Goal: Transaction & Acquisition: Purchase product/service

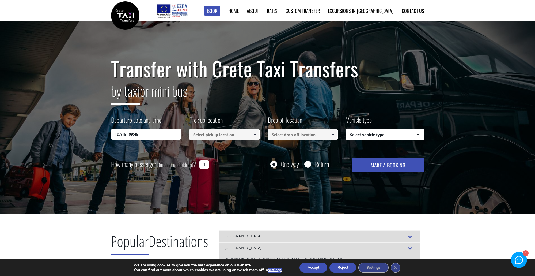
click at [342, 265] on button "Reject" at bounding box center [342, 267] width 27 height 10
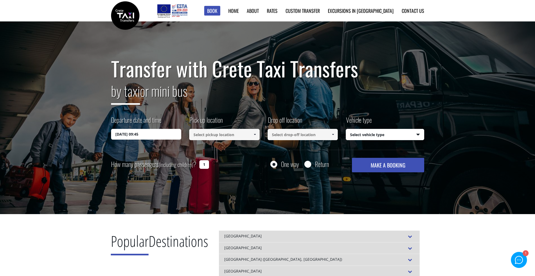
click at [140, 132] on input "23/09/2025 09:45" at bounding box center [146, 134] width 70 height 11
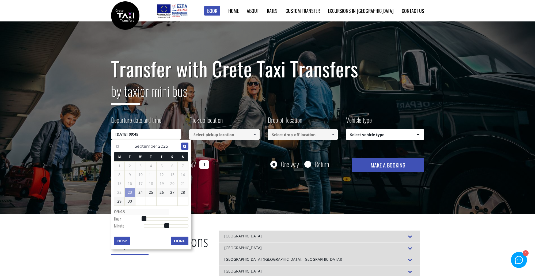
click at [185, 145] on span "Next" at bounding box center [184, 146] width 4 height 4
click at [173, 165] on link "4" at bounding box center [172, 165] width 10 height 9
type input "04/10/2025 00:00"
click at [177, 238] on button "Done" at bounding box center [180, 240] width 18 height 9
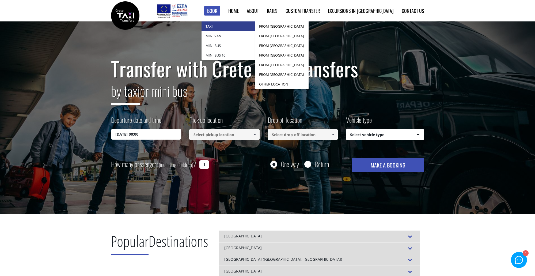
click at [234, 22] on link "Taxi" at bounding box center [227, 26] width 53 height 10
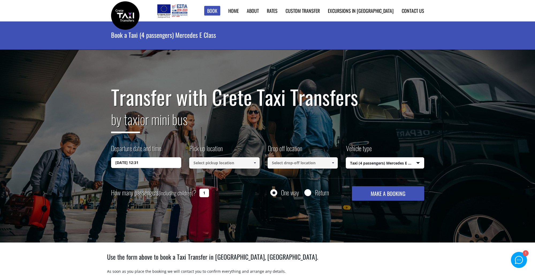
select select "540"
click at [416, 11] on link "Contact us" at bounding box center [413, 10] width 22 height 7
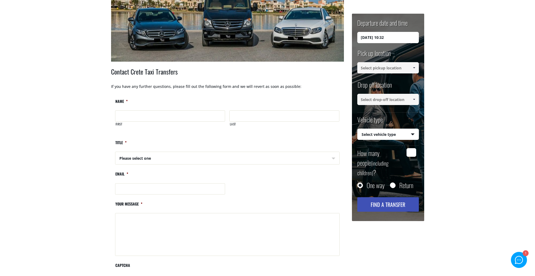
scroll to position [153, 0]
type input "Michael"
type input "Albers"
type input "albers@skynet.be"
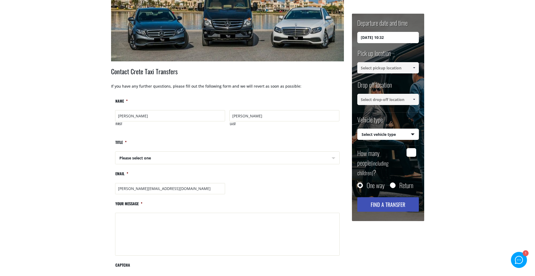
click at [334, 156] on span "Please select one" at bounding box center [227, 157] width 224 height 13
click at [334, 158] on span "Please select one" at bounding box center [227, 157] width 224 height 13
select select "Mr"
click at [219, 188] on input "albers@skynet.be" at bounding box center [170, 188] width 110 height 11
type input "michael-albers@posteo.de"
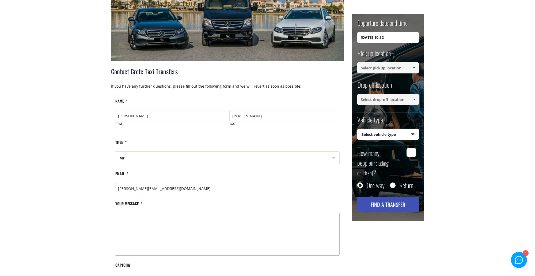
click at [142, 216] on textarea "Your message *" at bounding box center [227, 233] width 224 height 43
drag, startPoint x: 155, startPoint y: 217, endPoint x: 185, endPoint y: 217, distance: 29.7
click at [185, 217] on textarea "We, 2 persons, arrive at Chania airport on 4 October 2025 at 18:50h." at bounding box center [227, 233] width 224 height 43
click at [205, 217] on textarea "We, 2 persons, arrive on 4 October 2025 at 18:50h." at bounding box center [227, 233] width 224 height 43
paste textarea "at Chania airport"
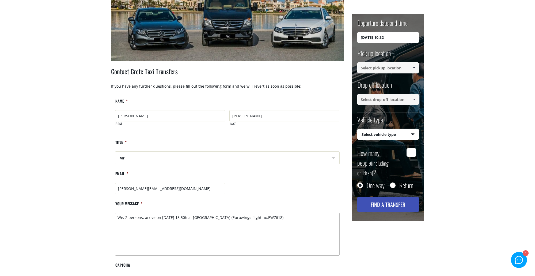
click at [315, 220] on textarea "We, 2 persons, arrive on 4 October 2025 at 18:50h at Chania airport (Eurowings …" at bounding box center [227, 233] width 224 height 43
drag, startPoint x: 150, startPoint y: 221, endPoint x: 176, endPoint y: 203, distance: 31.8
click at [151, 221] on textarea "We, 2 persons, arrive on 4 October 2025 at 18:50h at Chania airport (Eurowings …" at bounding box center [227, 233] width 224 height 43
click at [219, 221] on textarea "We, 2 persons, arrive on 4 October 2025 at 18:50h at Chania airport (Eurowings …" at bounding box center [227, 233] width 224 height 43
paste textarea "Rethymnon 74100 Crete, Greece"
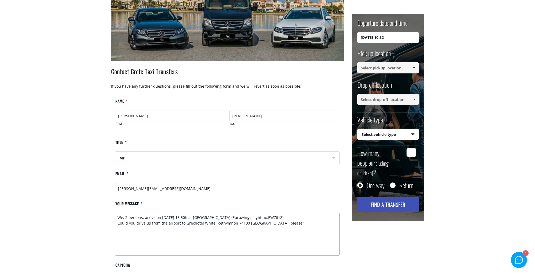
click at [207, 216] on textarea "We, 2 persons, arrive on 4 October 2025 at 18:50h at Chania airport (Eurowings …" at bounding box center [227, 233] width 224 height 43
click at [173, 221] on textarea "We, 2 persons, arrive on 4 October 2025 at 18:50h on Chania airport (Eurowings …" at bounding box center [227, 233] width 224 height 43
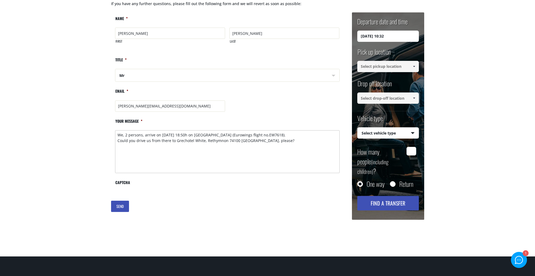
scroll to position [234, 0]
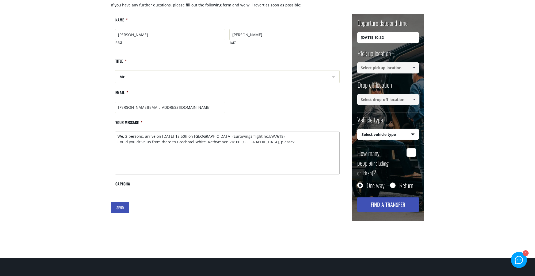
type textarea "We, 2 persons, arrive on 4 October 2025 at 18:50h on Chania airport (Eurowings …"
click at [414, 66] on span at bounding box center [414, 68] width 4 height 4
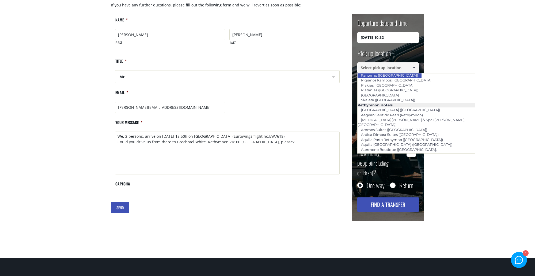
scroll to position [918, 0]
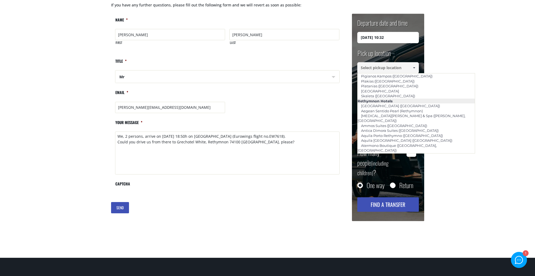
type input "Grecotel [GEOGRAPHIC_DATA] ([GEOGRAPHIC_DATA])"
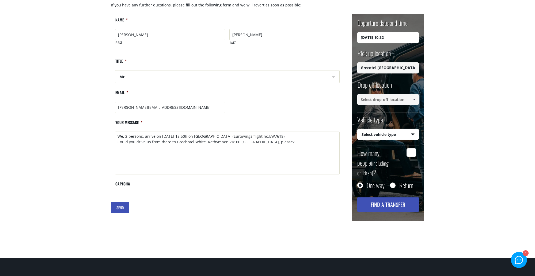
click at [380, 39] on input "23/09/2025 10:32" at bounding box center [388, 37] width 62 height 11
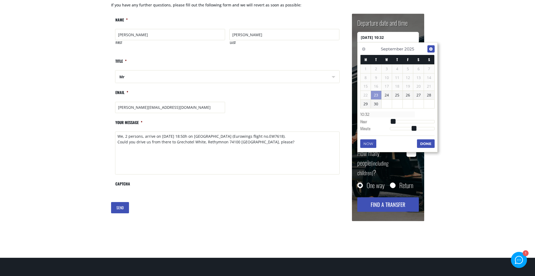
click at [430, 47] on span "Next" at bounding box center [431, 49] width 4 height 4
click at [420, 66] on link "4" at bounding box center [418, 68] width 10 height 9
type input "04/10/2025 00:00"
click at [476, 88] on main "Contact us Home Contact us + Contact Crete Taxi Transfers If you have any furth…" at bounding box center [267, 22] width 535 height 470
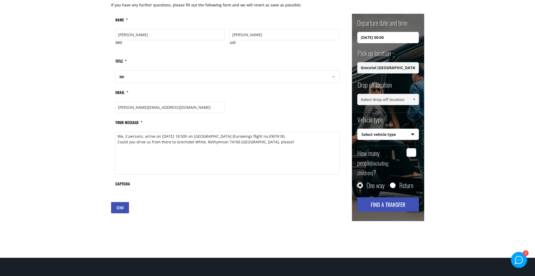
click at [411, 67] on link at bounding box center [413, 67] width 9 height 11
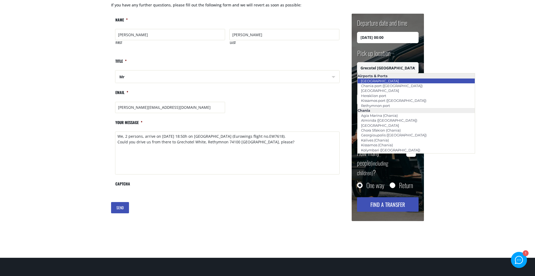
scroll to position [1, 0]
click at [380, 78] on link "[GEOGRAPHIC_DATA]" at bounding box center [379, 80] width 45 height 7
type input "[GEOGRAPHIC_DATA]"
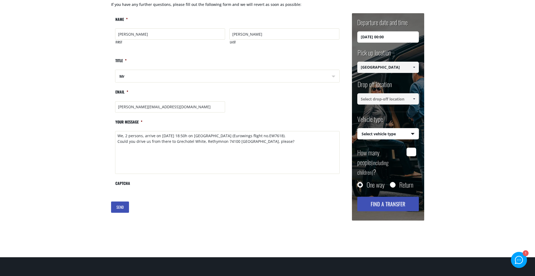
scroll to position [235, 0]
click at [387, 98] on input at bounding box center [388, 98] width 62 height 11
click at [414, 97] on span at bounding box center [414, 99] width 4 height 4
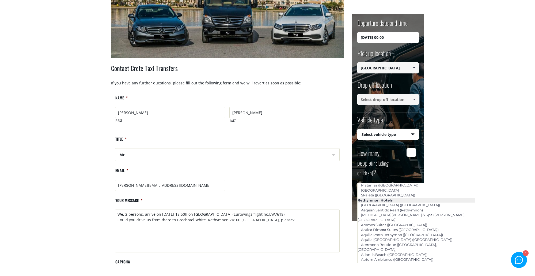
scroll to position [927, 0]
type input "Grecotel [GEOGRAPHIC_DATA] ([GEOGRAPHIC_DATA])"
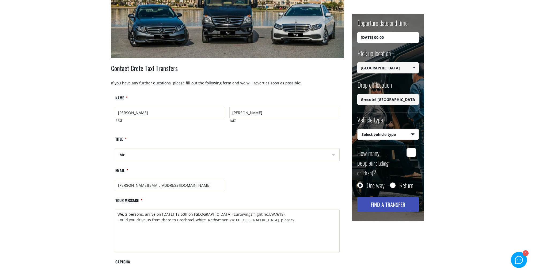
select select "540"
click at [412, 150] on input "How many people (including children) ?" at bounding box center [411, 152] width 10 height 9
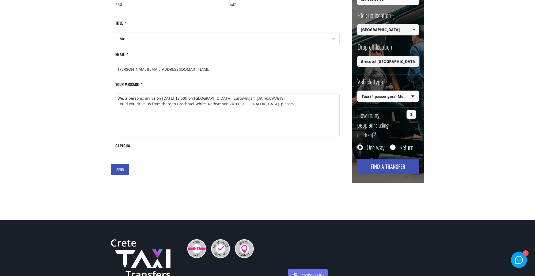
scroll to position [272, 0]
type input "2"
click at [390, 159] on button "Find a transfer" at bounding box center [388, 166] width 62 height 14
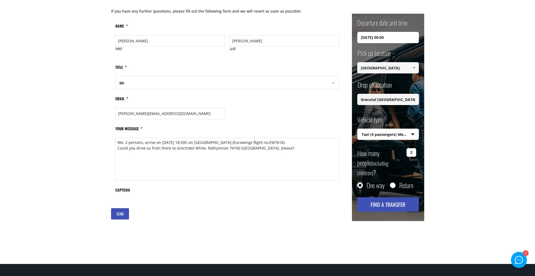
scroll to position [226, 0]
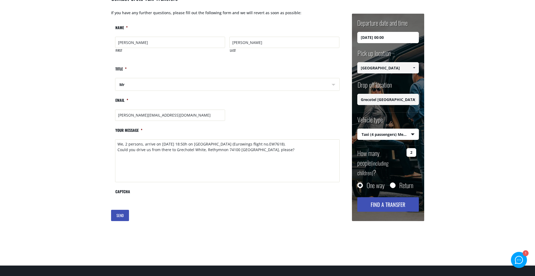
drag, startPoint x: 385, startPoint y: 37, endPoint x: 402, endPoint y: 32, distance: 17.1
click at [387, 37] on input "[DATE] 00:00" at bounding box center [388, 37] width 62 height 11
type input "[DATE] 18:50"
click at [392, 197] on button "Find a transfer" at bounding box center [388, 204] width 62 height 14
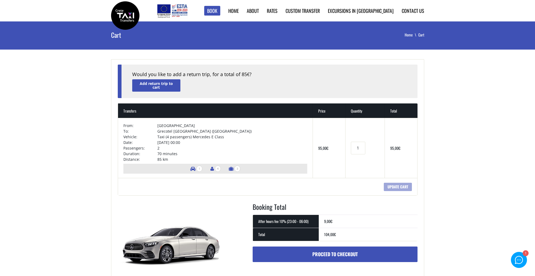
click at [195, 141] on td "[DATE] 00:00" at bounding box center [232, 142] width 150 height 6
drag, startPoint x: 193, startPoint y: 143, endPoint x: 204, endPoint y: 141, distance: 11.3
click at [193, 142] on td "[DATE] 00:00" at bounding box center [232, 142] width 150 height 6
drag, startPoint x: 192, startPoint y: 142, endPoint x: 198, endPoint y: 141, distance: 6.2
click at [192, 142] on td "[DATE] 00:00" at bounding box center [232, 142] width 150 height 6
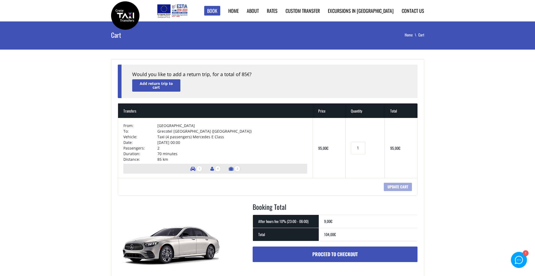
click at [199, 142] on td "[DATE] 00:00" at bounding box center [232, 142] width 150 height 6
click at [198, 143] on td "[DATE] 00:00" at bounding box center [232, 142] width 150 height 6
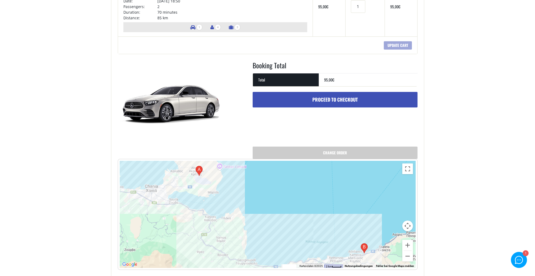
scroll to position [142, 0]
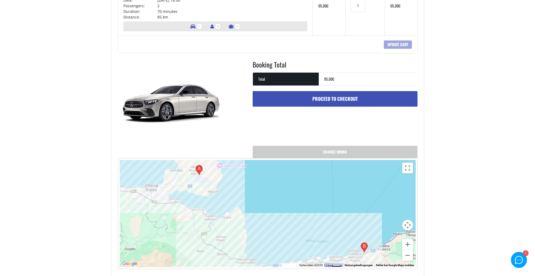
click at [343, 95] on link "Proceed to checkout" at bounding box center [335, 99] width 165 height 16
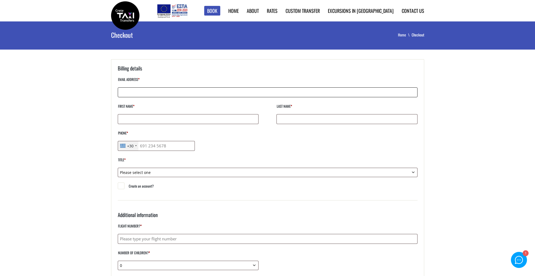
type input "michael-albers@posteo.de"
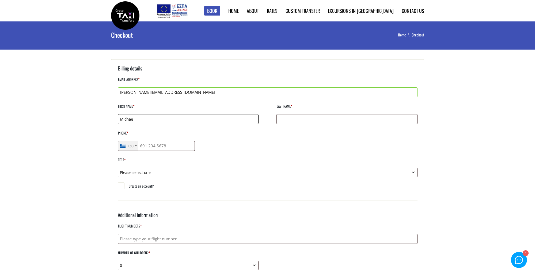
type input "Michael"
type input "Albers"
type input "004904073435413"
select select "mr"
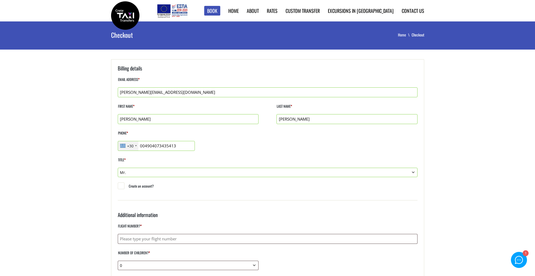
click at [136, 145] on div "Telephone country code" at bounding box center [136, 145] width 2 height 1
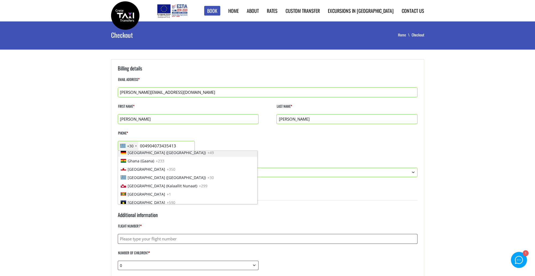
click at [138, 151] on span "Germany (Deutschland)" at bounding box center [167, 153] width 78 height 6
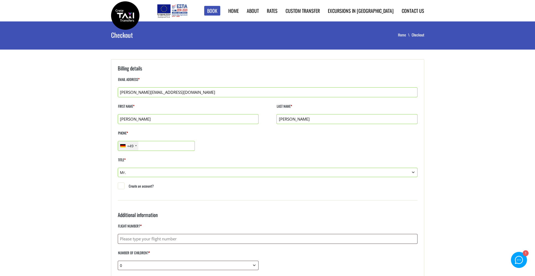
click at [191, 146] on input "Phone *" at bounding box center [156, 146] width 77 height 10
type input "0049015173004348"
click at [314, 131] on label "Phone *" at bounding box center [268, 135] width 300 height 12
click at [195, 141] on input "0049015173004348" at bounding box center [156, 146] width 77 height 10
click at [314, 131] on label "Phone *" at bounding box center [268, 135] width 300 height 12
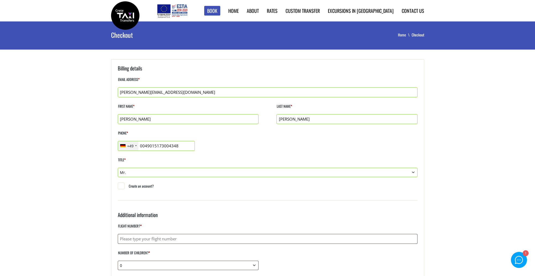
click at [195, 141] on input "0049015173004348" at bounding box center [156, 146] width 77 height 10
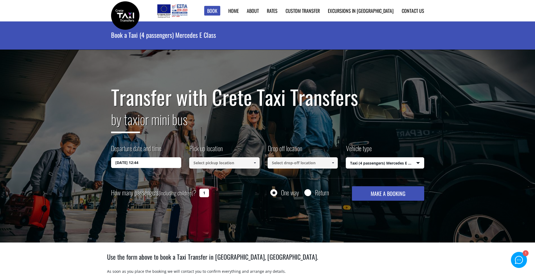
select select "540"
click at [139, 164] on input "[DATE] 12:44" at bounding box center [146, 162] width 70 height 11
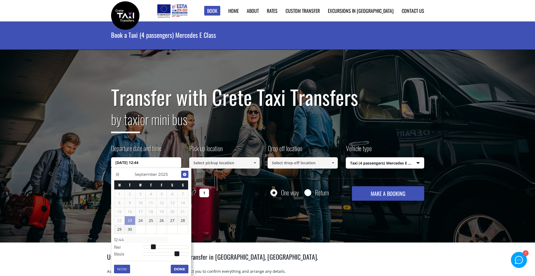
click at [186, 174] on span "Next" at bounding box center [184, 174] width 4 height 4
click at [173, 193] on link "4" at bounding box center [172, 193] width 10 height 9
click at [140, 162] on input "[DATE] 00:00" at bounding box center [146, 162] width 70 height 11
click at [180, 267] on button "Done" at bounding box center [180, 268] width 18 height 9
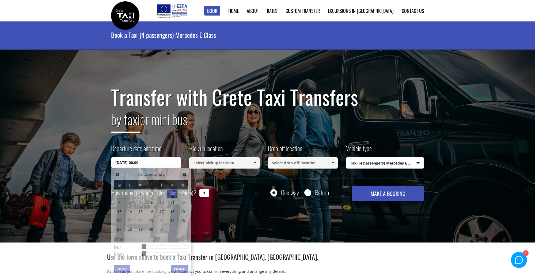
click at [140, 163] on input "[DATE] 00:00" at bounding box center [146, 162] width 70 height 11
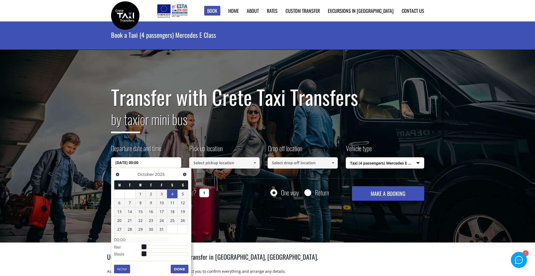
type input "[DATE] 09:00"
type input "09:00"
click at [161, 246] on div at bounding box center [166, 246] width 45 height 3
type input "[DATE] 21:00"
type input "21:00"
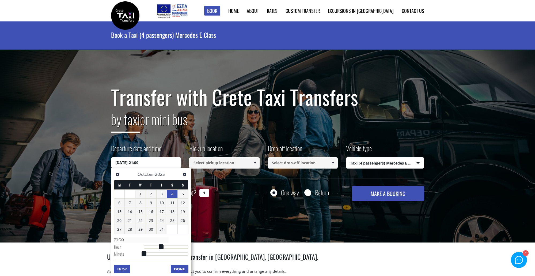
click at [185, 245] on div at bounding box center [166, 246] width 45 height 3
type input "[DATE] 18:00"
type input "18:00"
click at [179, 246] on div at bounding box center [166, 246] width 45 height 3
type input "[DATE] 18:40"
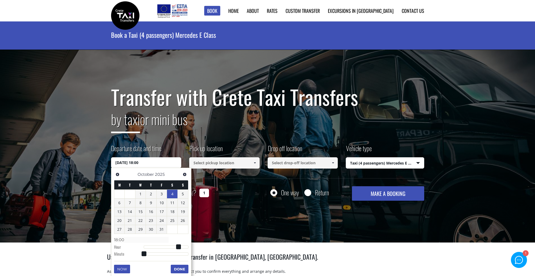
type input "18:40"
click at [174, 253] on div at bounding box center [166, 253] width 45 height 3
type input "04/10/2025 18:41"
type input "18:41"
type input "04/10/2025 18:42"
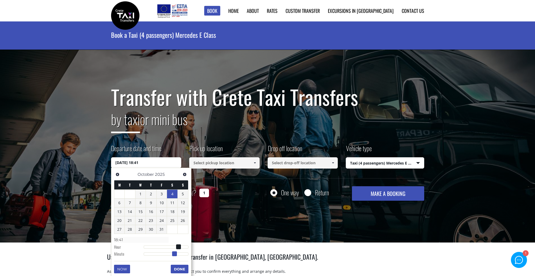
type input "18:42"
type input "04/10/2025 18:43"
type input "18:43"
type input "04/10/2025 18:44"
type input "18:44"
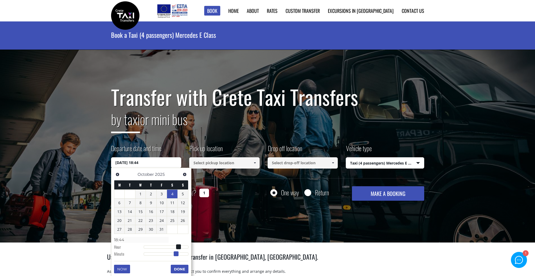
type input "04/10/2025 18:45"
type input "18:45"
type input "04/10/2025 18:46"
type input "18:46"
type input "04/10/2025 18:47"
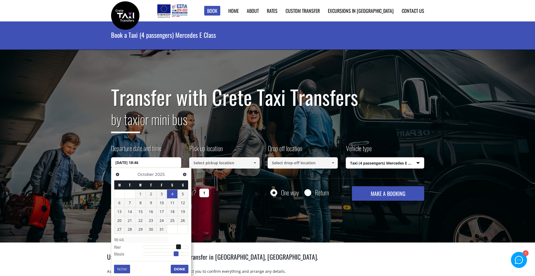
type input "18:47"
type input "04/10/2025 18:48"
type input "18:48"
type input "04/10/2025 18:49"
type input "18:49"
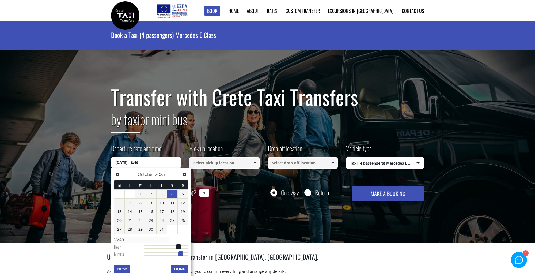
type input "04/10/2025 18:50"
type input "18:50"
type input "04/10/2025 18:51"
type input "18:51"
type input "04/10/2025 18:50"
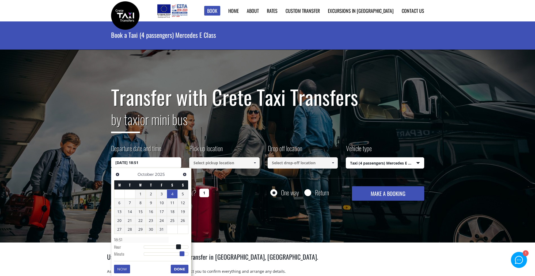
type input "18:50"
type input "04/10/2025 18:48"
type input "18:48"
type input "04/10/2025 18:49"
type input "18:49"
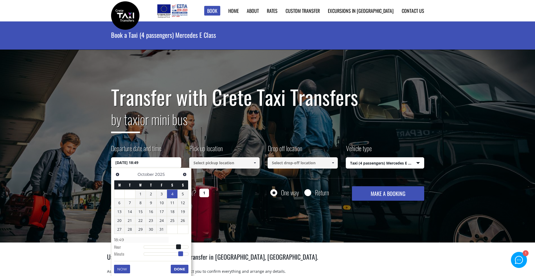
type input "04/10/2025 18:50"
type input "18:50"
type input "04/10/2025 18:49"
type input "18:49"
drag, startPoint x: 175, startPoint y: 253, endPoint x: 182, endPoint y: 253, distance: 6.7
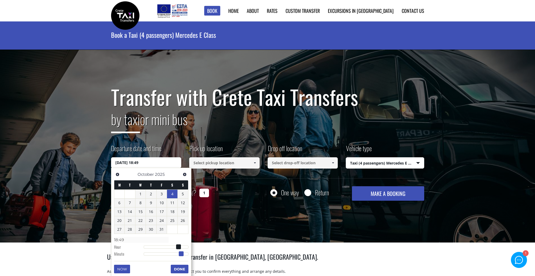
click at [182, 253] on span at bounding box center [181, 253] width 5 height 5
type input "04/10/2025 18:50"
type input "18:50"
type input "04/10/2025 18:51"
type input "18:51"
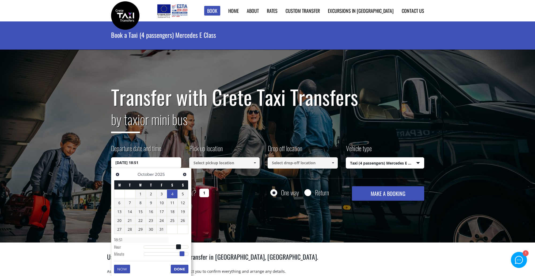
type input "04/10/2025 18:50"
type input "18:50"
click at [182, 253] on span at bounding box center [181, 253] width 5 height 5
click at [181, 265] on button "Done" at bounding box center [180, 268] width 18 height 9
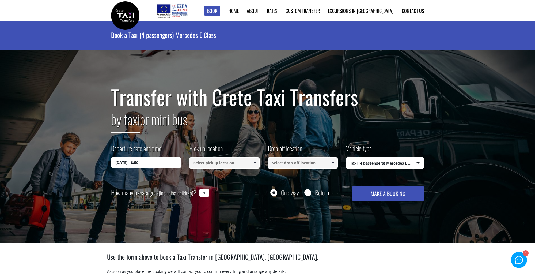
click at [254, 160] on link at bounding box center [254, 162] width 9 height 11
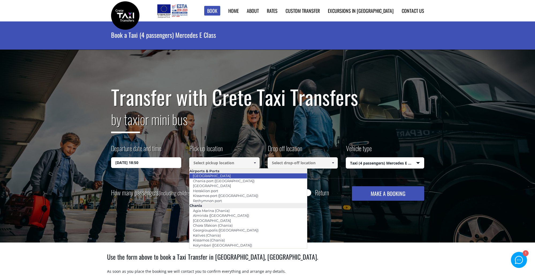
click at [246, 174] on li "[GEOGRAPHIC_DATA]" at bounding box center [247, 175] width 117 height 5
type input "[GEOGRAPHIC_DATA]"
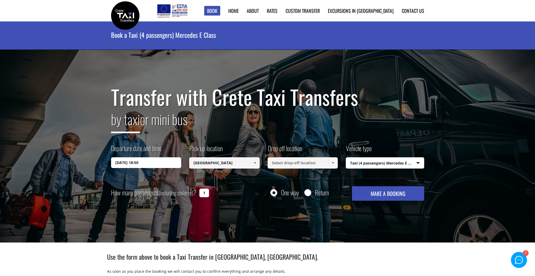
click at [278, 162] on input at bounding box center [302, 162] width 70 height 11
click at [335, 162] on link at bounding box center [332, 162] width 9 height 11
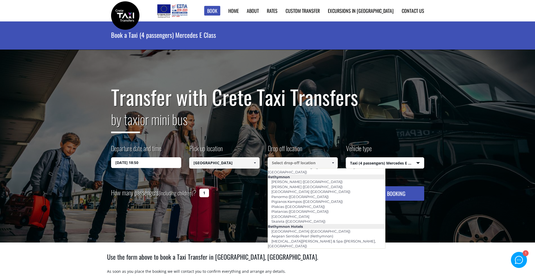
scroll to position [888, 0]
type input "Grecotel [GEOGRAPHIC_DATA] ([GEOGRAPHIC_DATA])"
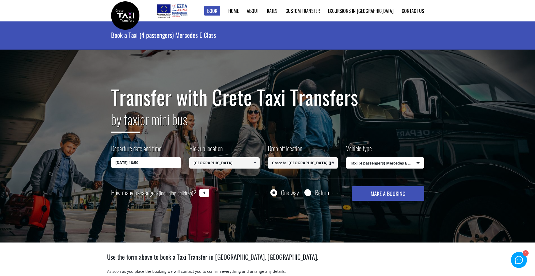
click at [205, 190] on input "1" at bounding box center [204, 192] width 10 height 9
type input "2"
click at [390, 190] on button "MAKE A BOOKING" at bounding box center [388, 193] width 72 height 14
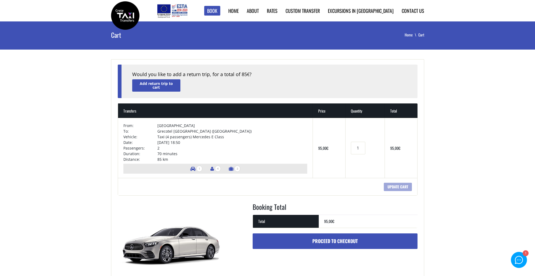
click at [355, 235] on link "Proceed to checkout" at bounding box center [335, 241] width 165 height 16
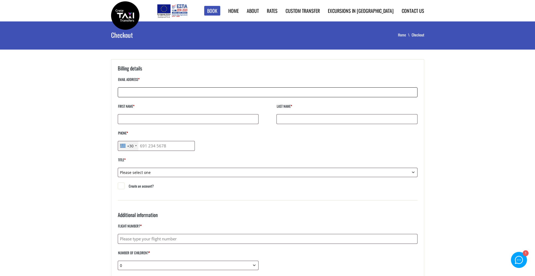
type input "[PERSON_NAME][EMAIL_ADDRESS][DOMAIN_NAME]"
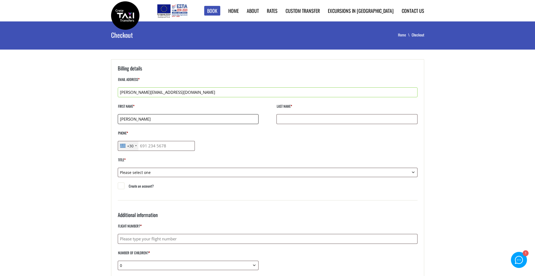
type input "[PERSON_NAME]"
click at [137, 144] on div "+30" at bounding box center [128, 145] width 20 height 9
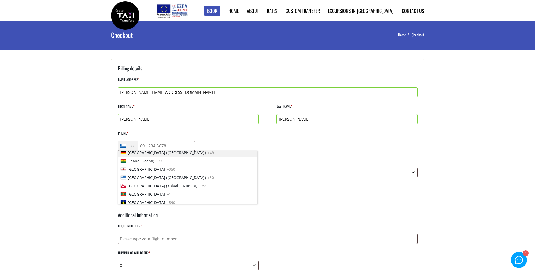
click at [138, 150] on ul "[GEOGRAPHIC_DATA] +1 [GEOGRAPHIC_DATA] +44 [GEOGRAPHIC_DATA] (‫[GEOGRAPHIC_DATA…" at bounding box center [188, 176] width 140 height 53
click at [138, 151] on span "[GEOGRAPHIC_DATA] ([GEOGRAPHIC_DATA])" at bounding box center [167, 153] width 78 height 6
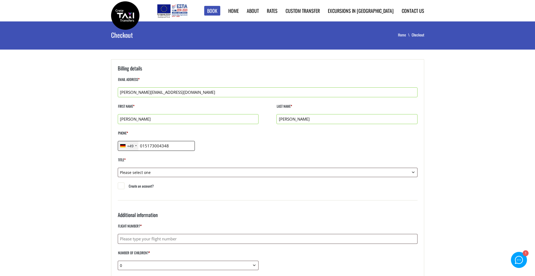
type input "015173004348"
select select "mr"
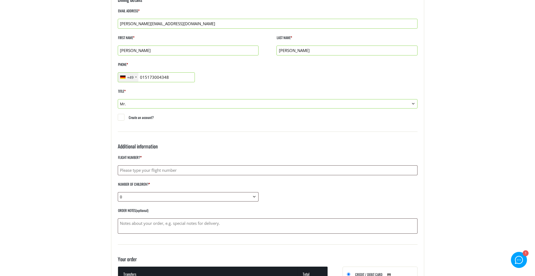
scroll to position [71, 0]
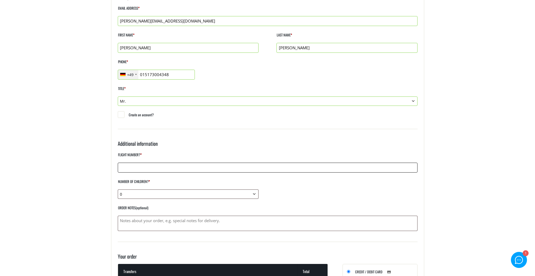
click at [142, 167] on input "Flight number? *" at bounding box center [268, 167] width 300 height 10
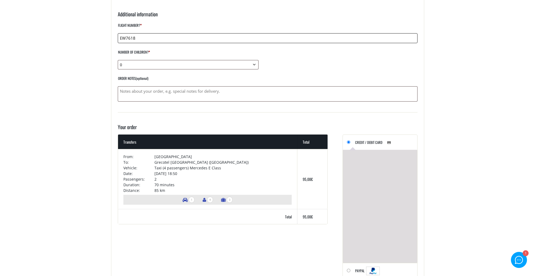
scroll to position [201, 0]
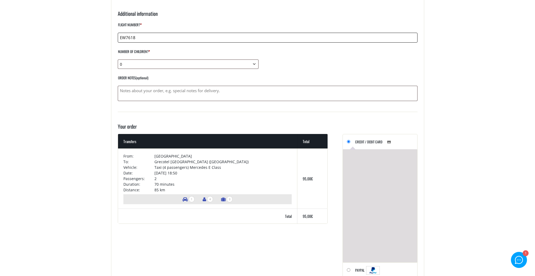
type input "EW7618"
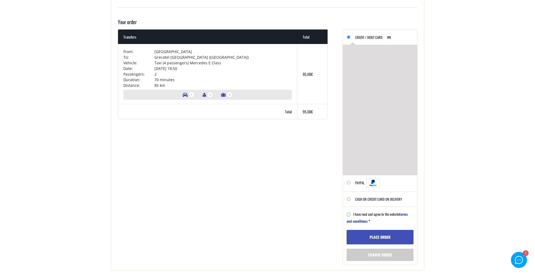
scroll to position [307, 0]
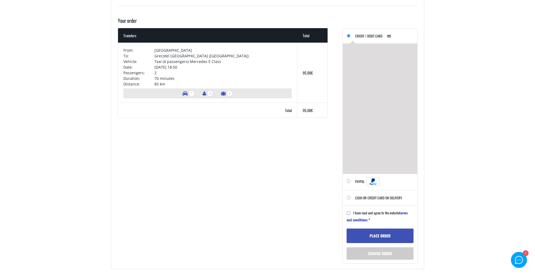
click at [349, 215] on input "I have read and agree to the website terms and conditions *" at bounding box center [348, 212] width 3 height 3
checkbox input "true"
click at [349, 199] on input "Cash or Credit Card on delivery" at bounding box center [348, 197] width 3 height 3
radio input "true"
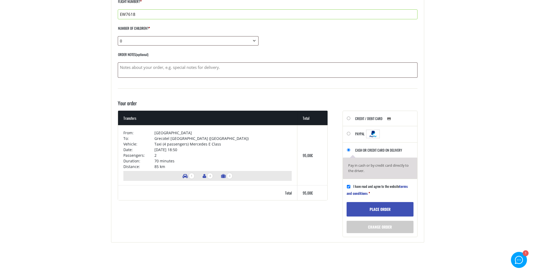
scroll to position [223, 0]
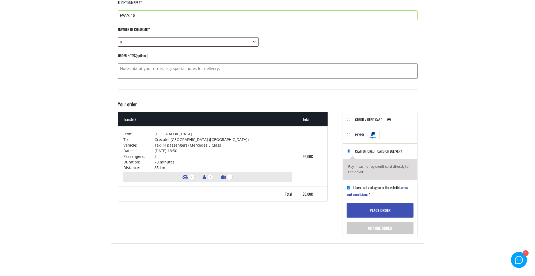
click at [392, 205] on button "Place order" at bounding box center [379, 210] width 67 height 14
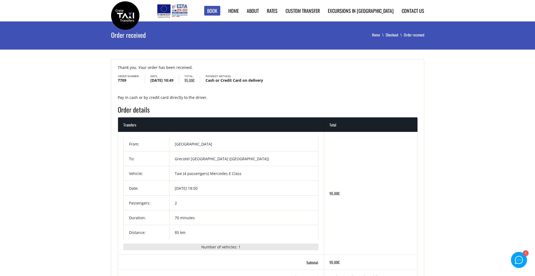
click at [520, 257] on div at bounding box center [519, 260] width 8 height 8
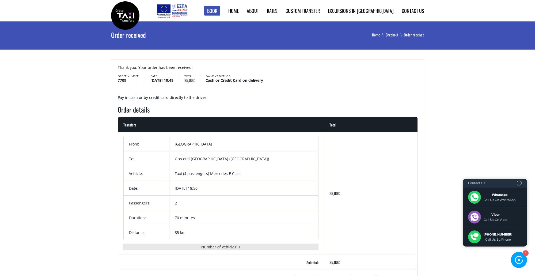
click at [488, 251] on main "Order received Home Checkout Order received Thank you. Your order has been rece…" at bounding box center [267, 232] width 535 height 422
